Goal: Information Seeking & Learning: Learn about a topic

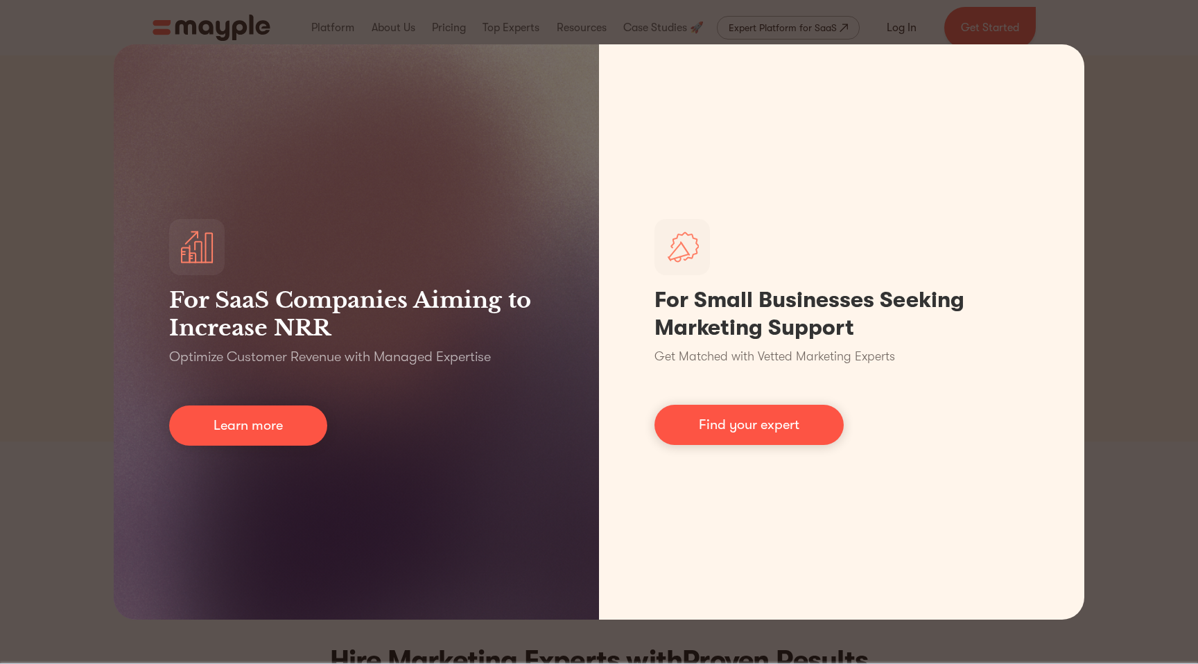
click at [1105, 301] on div "For SaaS Companies Aiming to Increase NRR Optimize Customer Revenue with Manage…" at bounding box center [599, 332] width 1198 height 664
click at [391, 8] on div "For SaaS Companies Aiming to Increase NRR Optimize Customer Revenue with Manage…" at bounding box center [599, 332] width 1198 height 664
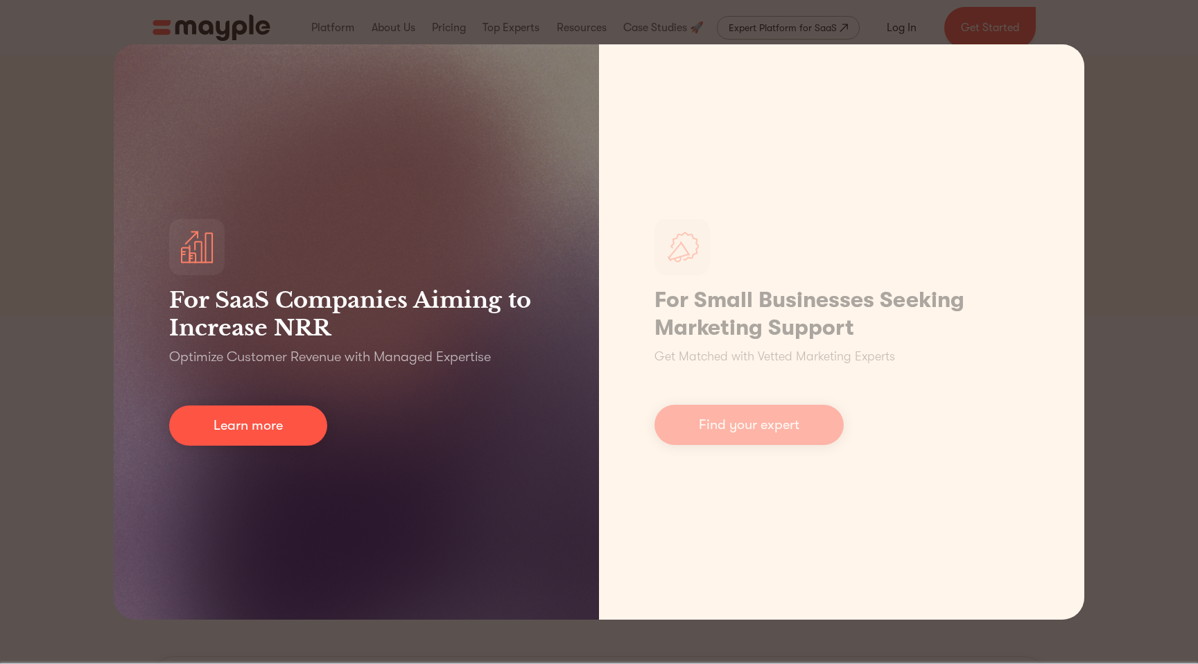
scroll to position [130, 0]
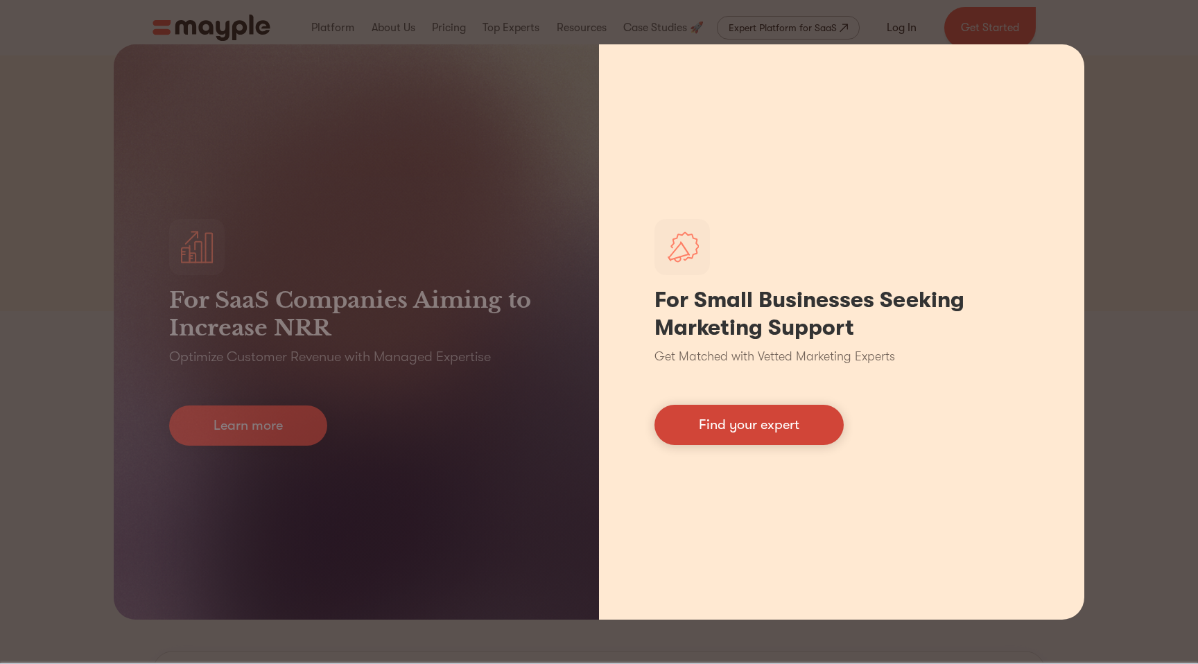
click at [747, 421] on link "Find your expert" at bounding box center [749, 425] width 189 height 40
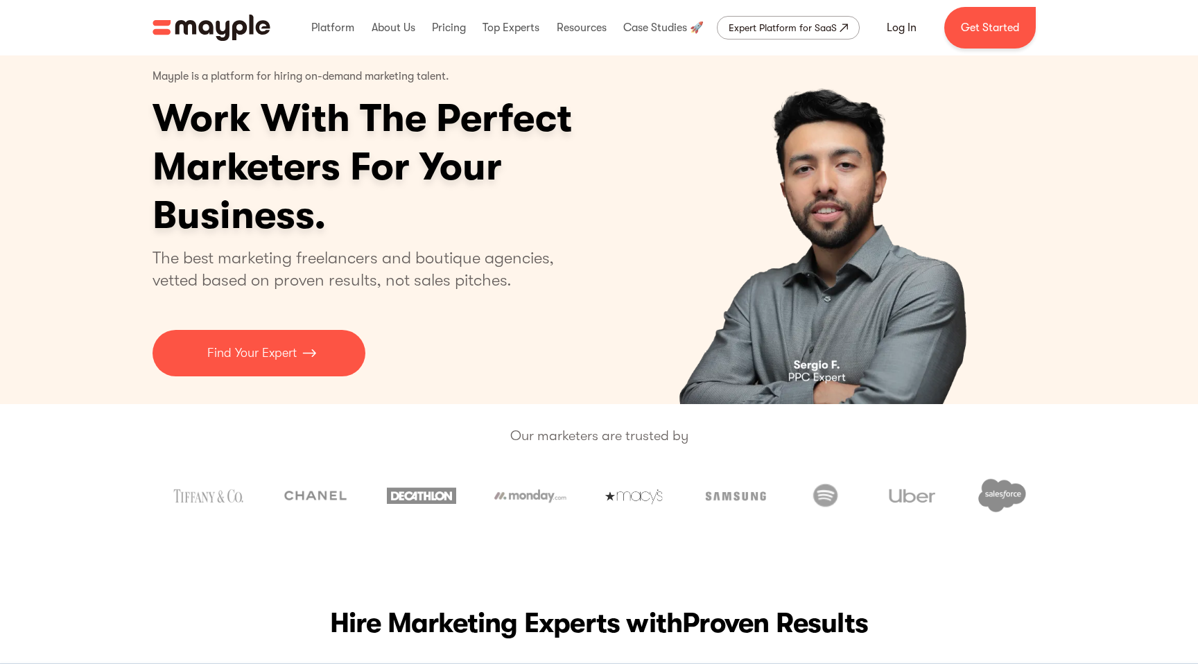
scroll to position [0, 0]
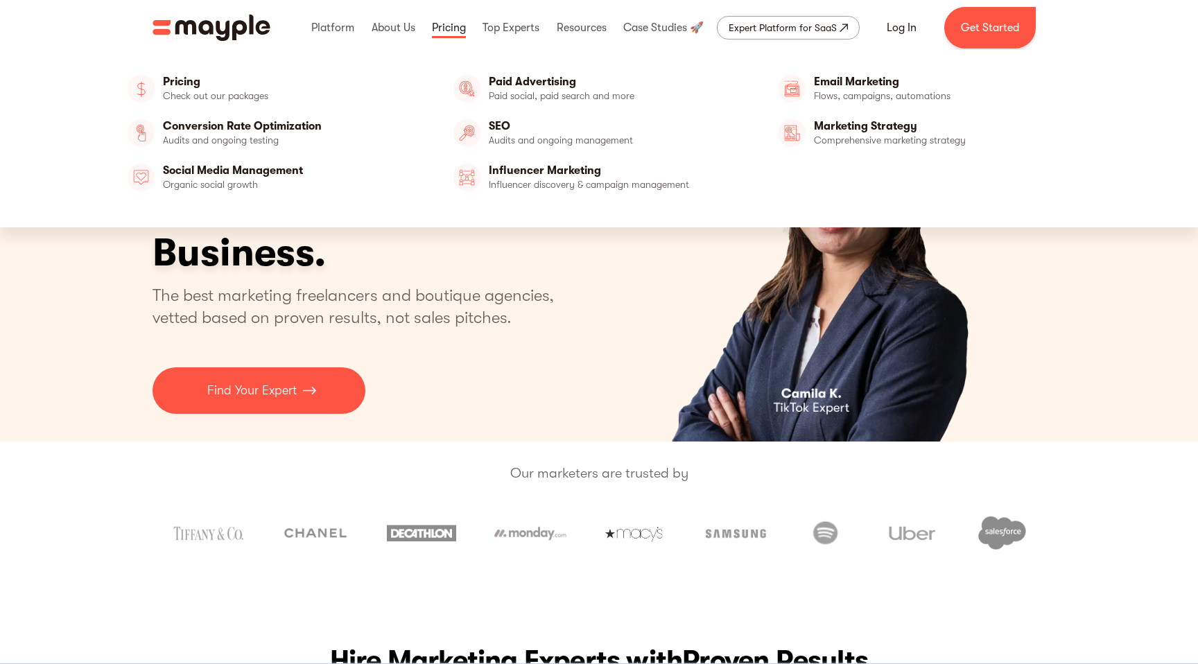
click at [450, 30] on link at bounding box center [449, 28] width 41 height 44
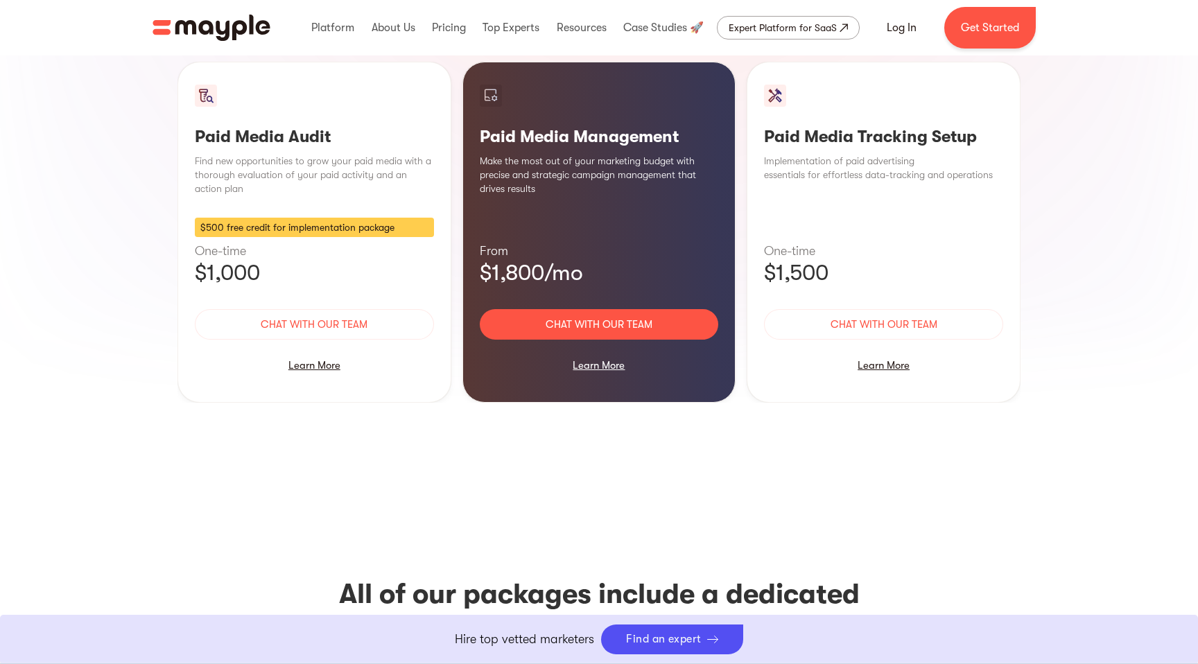
scroll to position [1222, 0]
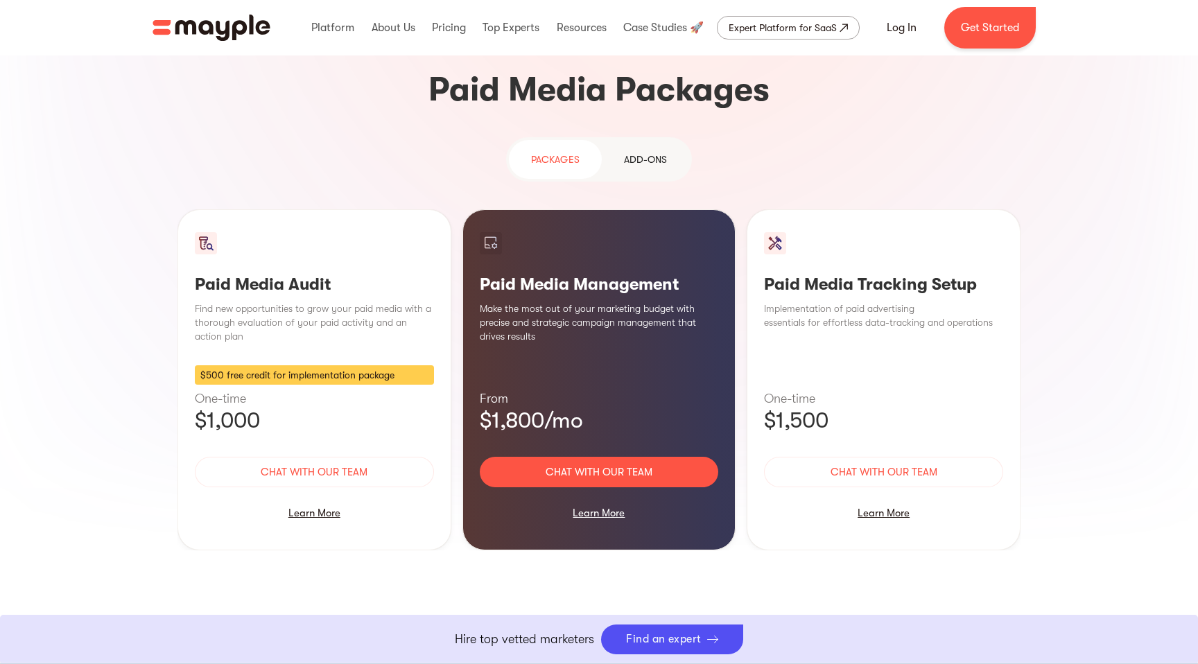
click at [221, 28] on img "home" at bounding box center [212, 28] width 118 height 26
